Goal: Transaction & Acquisition: Purchase product/service

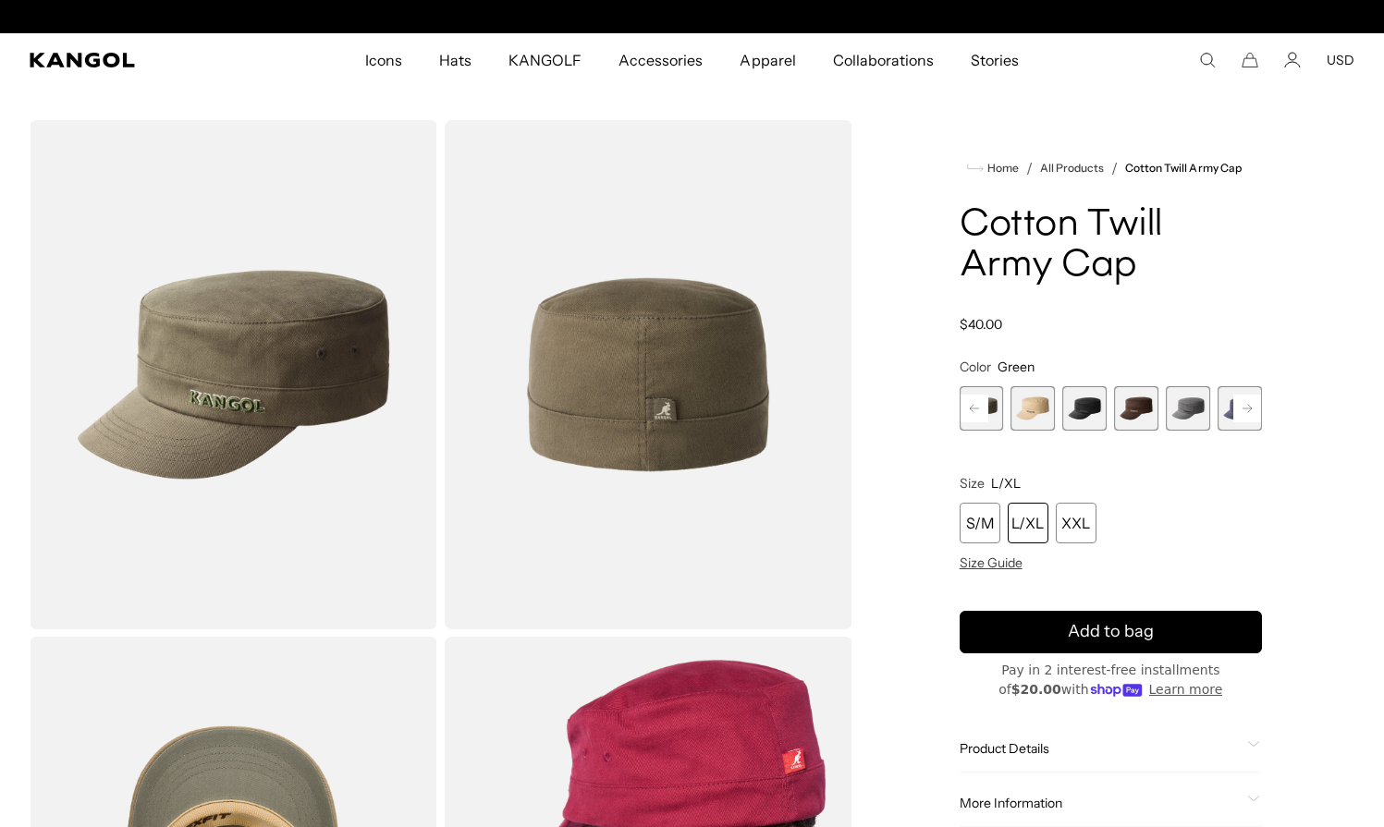
scroll to position [0, 381]
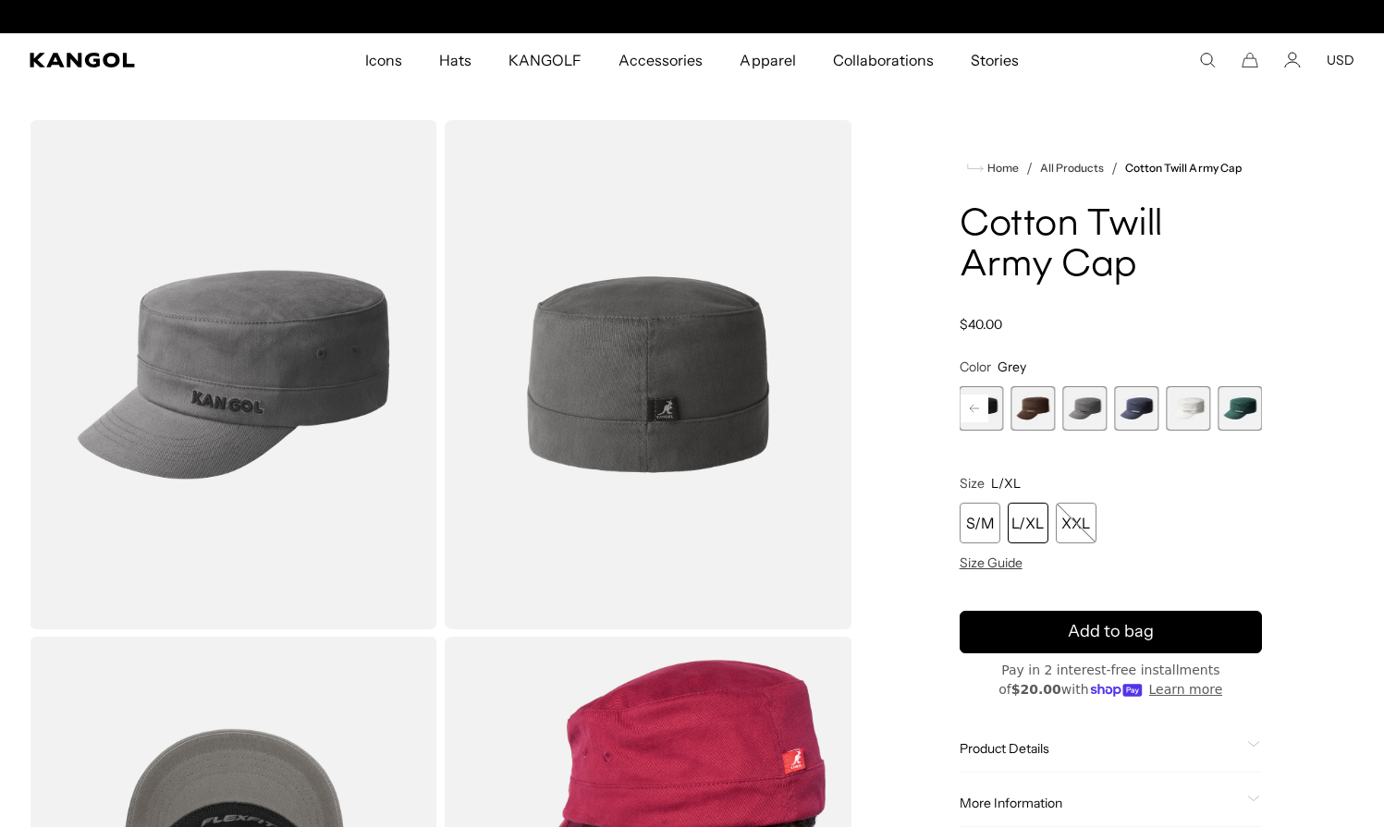
scroll to position [0, 381]
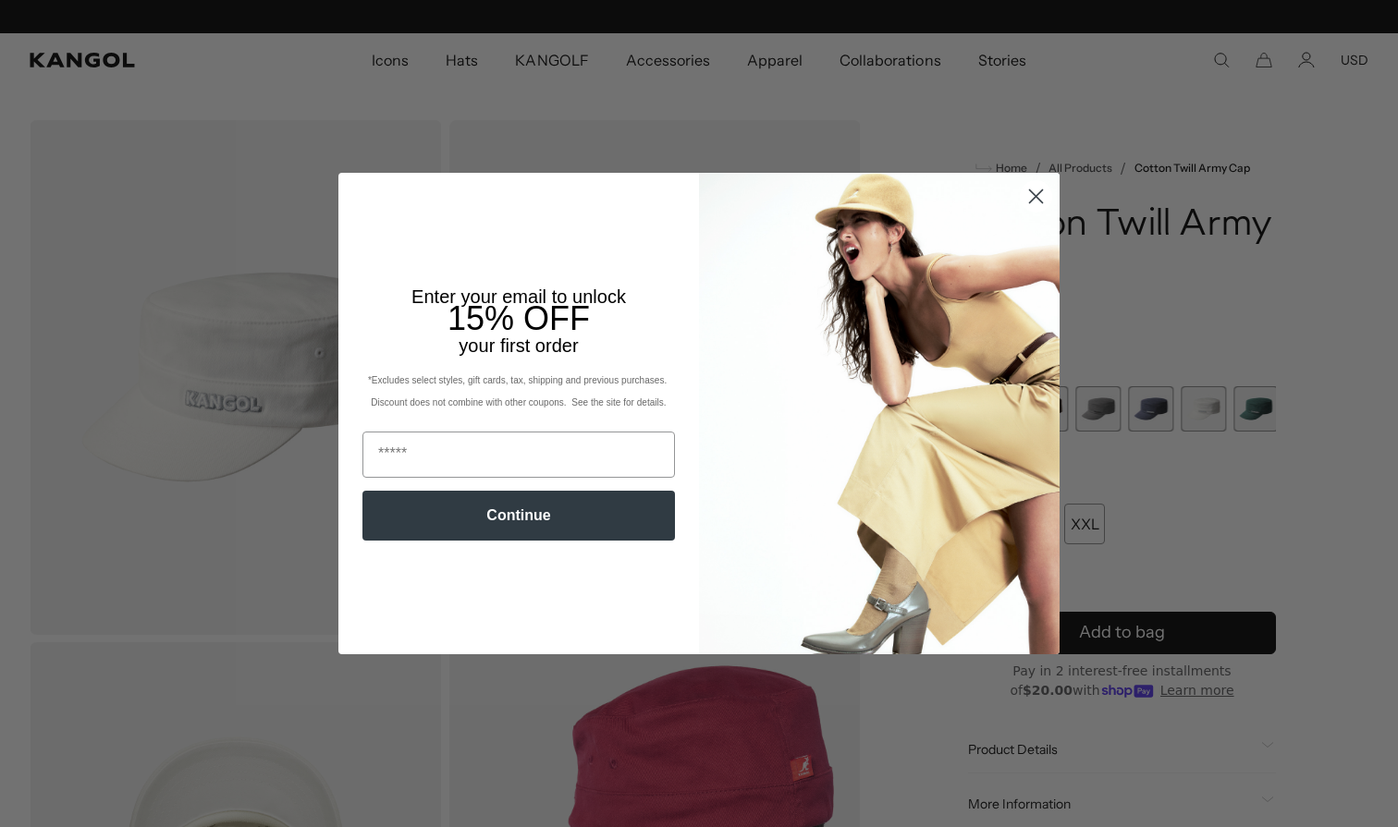
scroll to position [0, 381]
